Goal: Task Accomplishment & Management: Complete application form

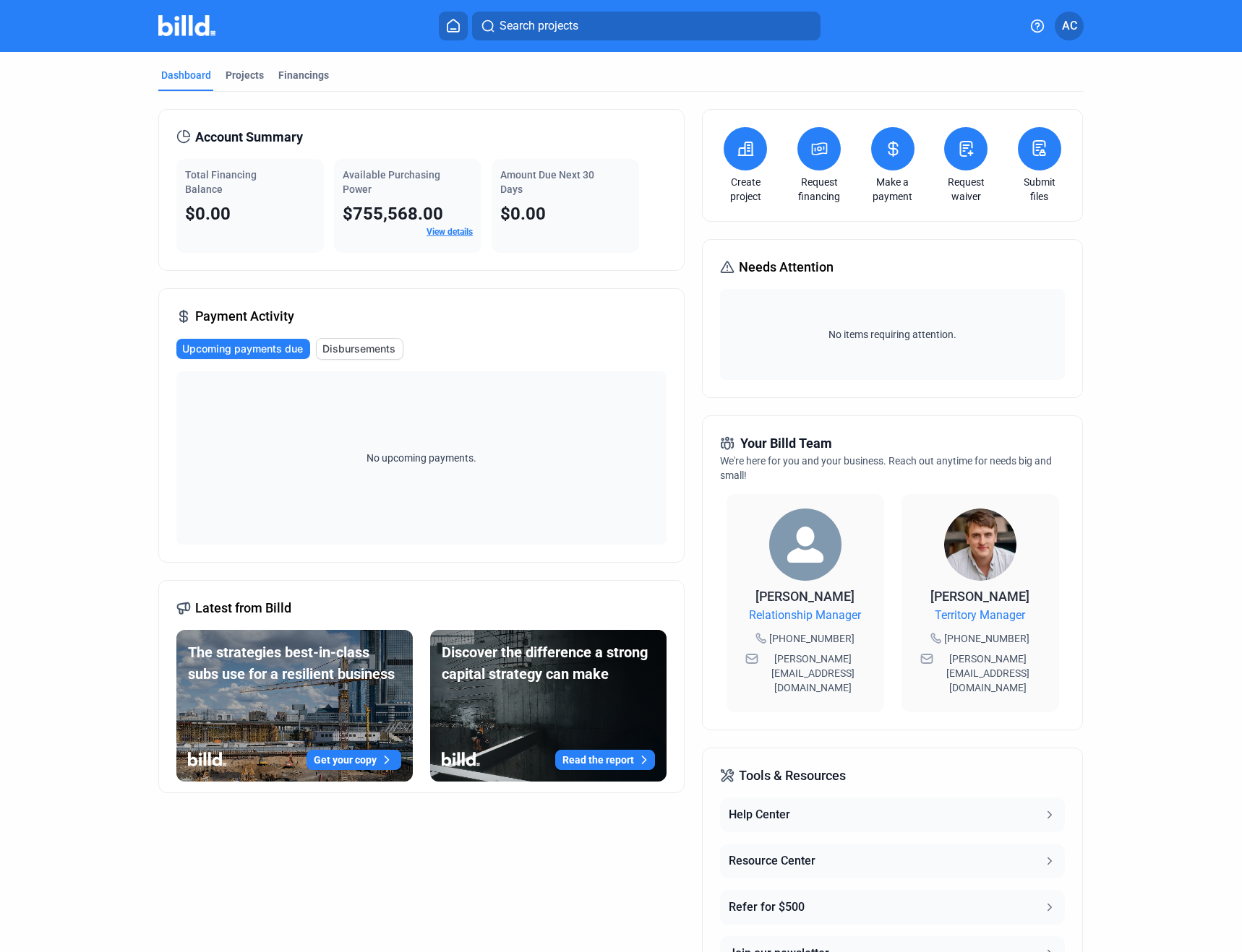
click at [735, 158] on button at bounding box center [745, 149] width 44 height 44
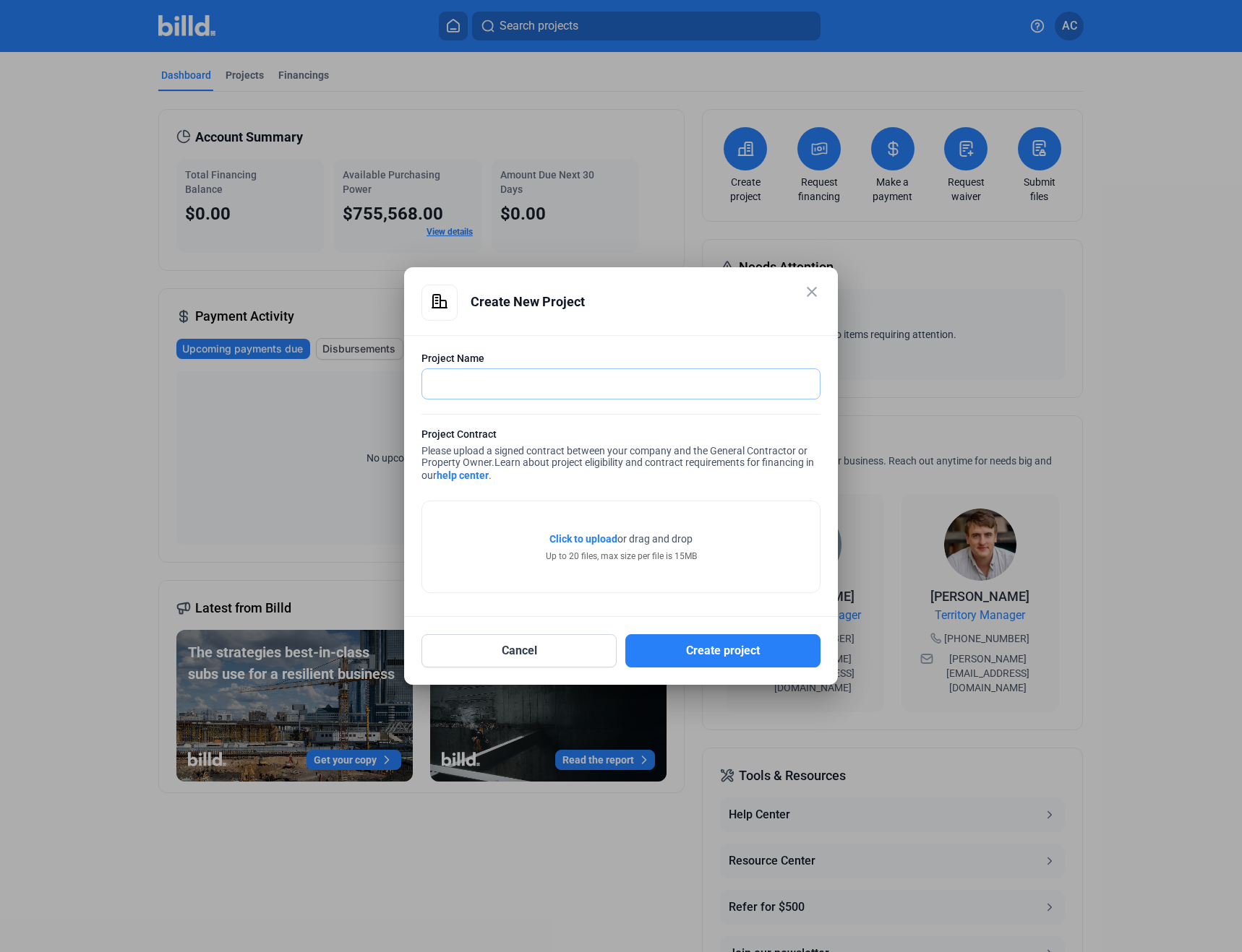
click at [548, 388] on input "text" at bounding box center [621, 384] width 398 height 30
type input "[GEOGRAPHIC_DATA]"
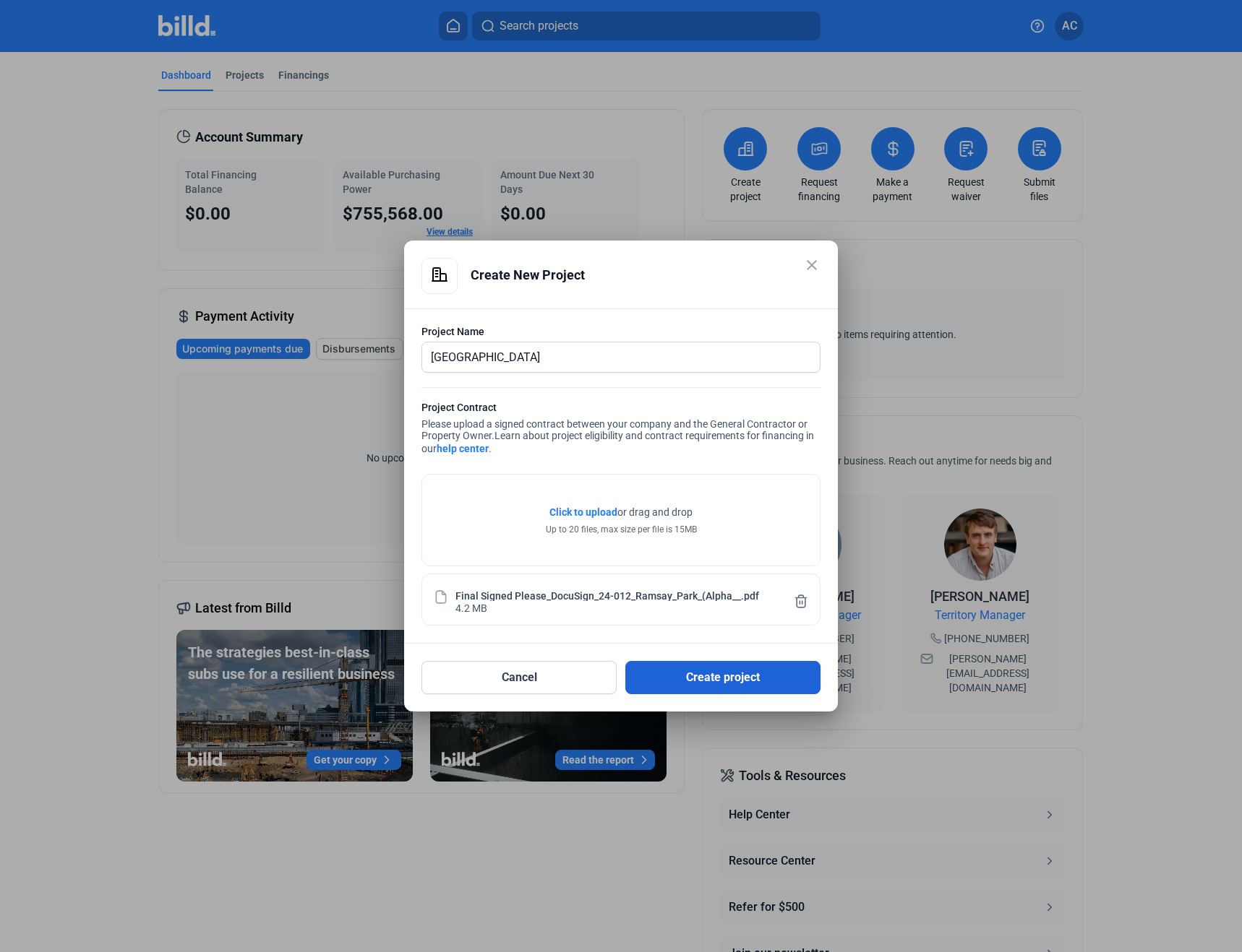
click at [718, 677] on button "Create project" at bounding box center [722, 678] width 195 height 33
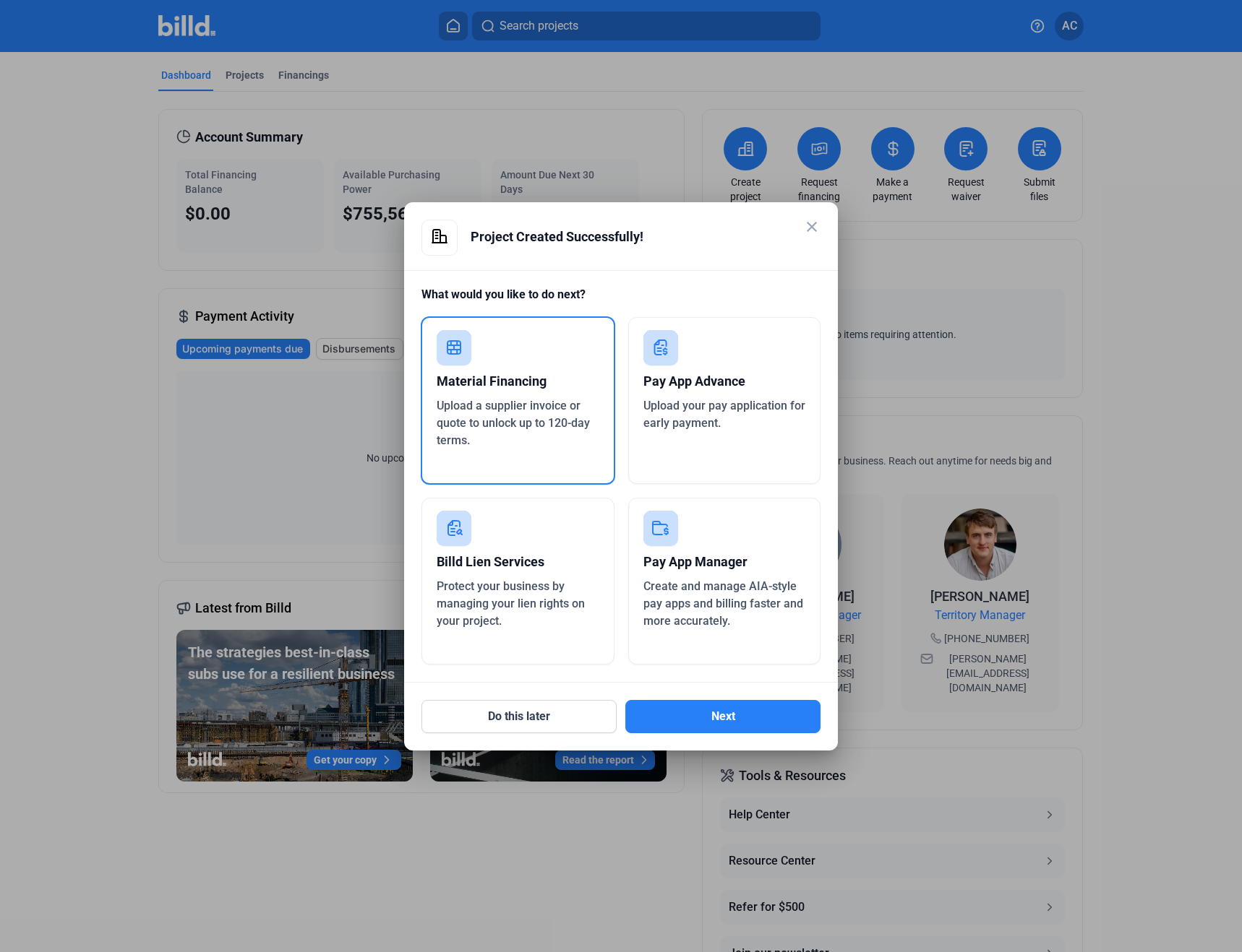
click at [496, 385] on div "Material Financing" at bounding box center [518, 381] width 163 height 32
click at [713, 714] on button "Next" at bounding box center [722, 717] width 195 height 33
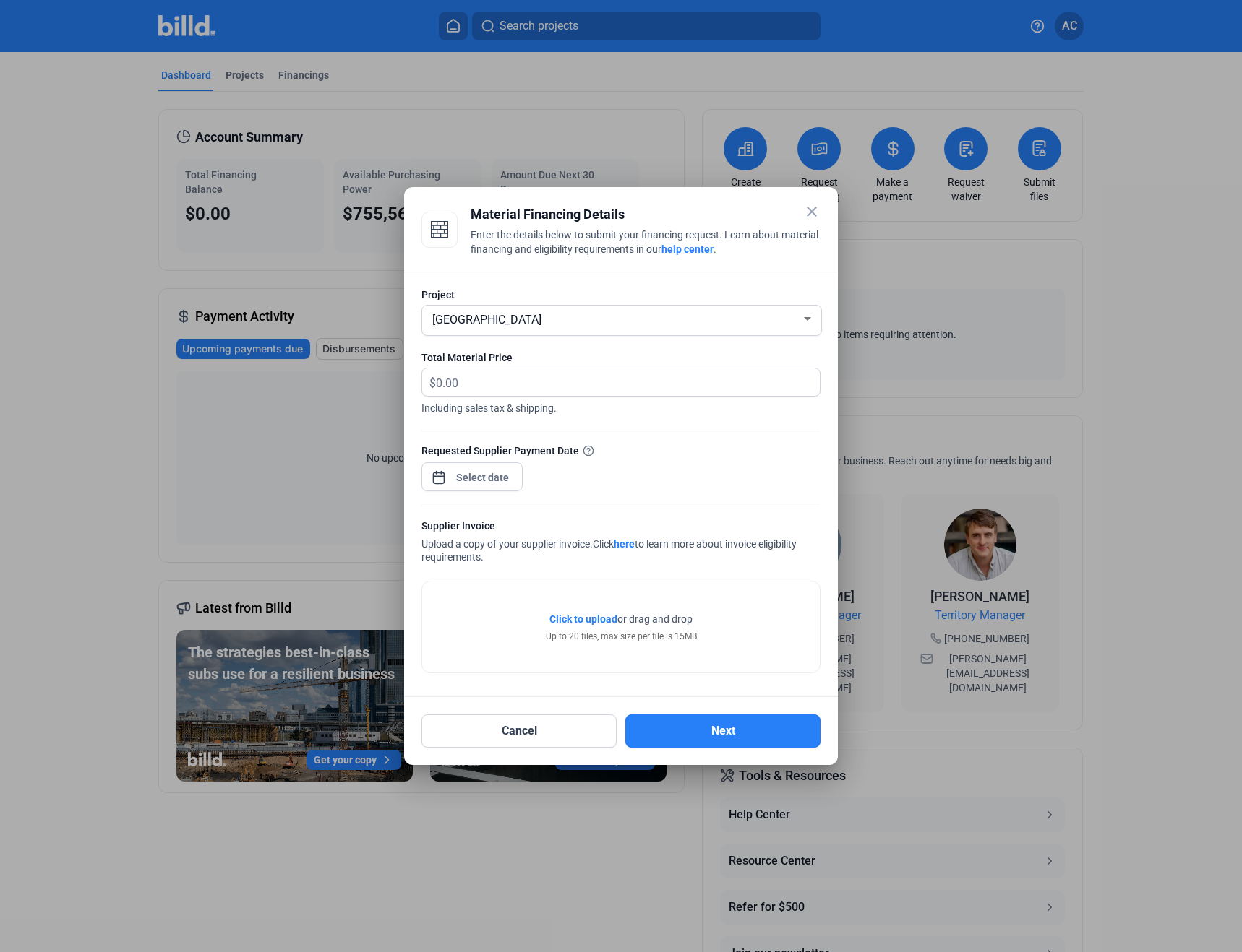
click at [808, 211] on mat-icon "close" at bounding box center [812, 211] width 17 height 17
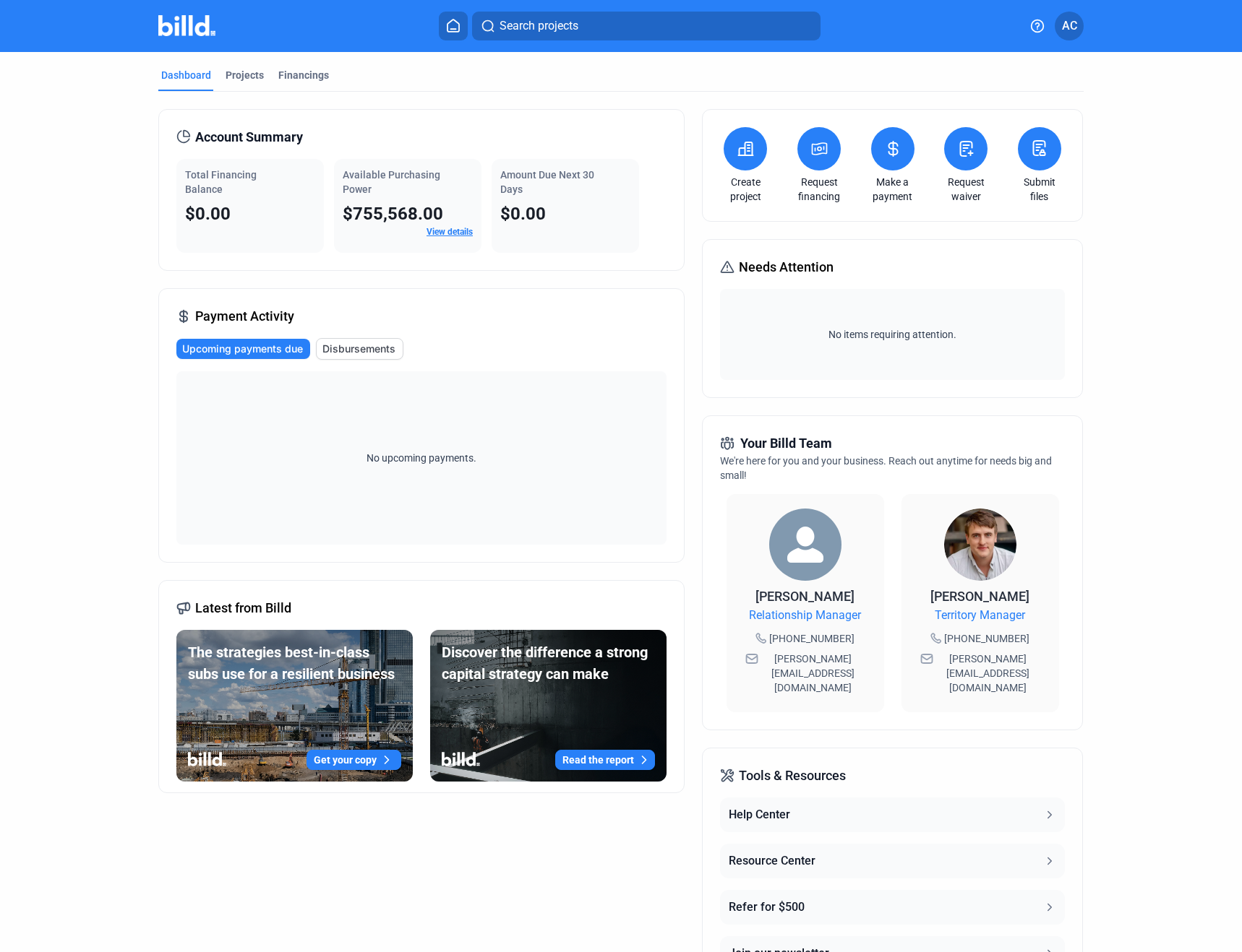
click at [1037, 844] on button "Resource Center" at bounding box center [891, 861] width 344 height 35
